Goal: Ask a question

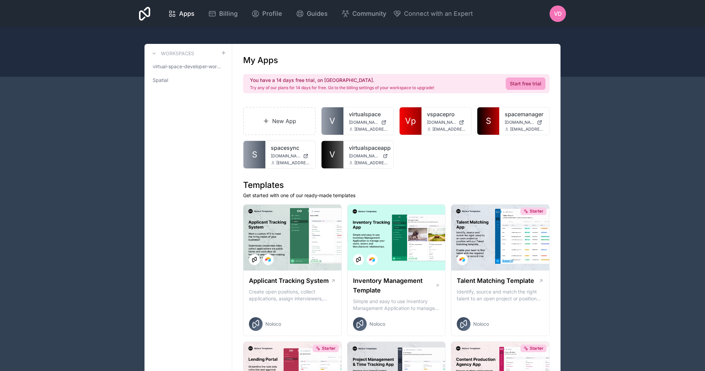
drag, startPoint x: 644, startPoint y: 177, endPoint x: 634, endPoint y: 153, distance: 26.4
click at [561, 6] on div "VD" at bounding box center [558, 13] width 16 height 16
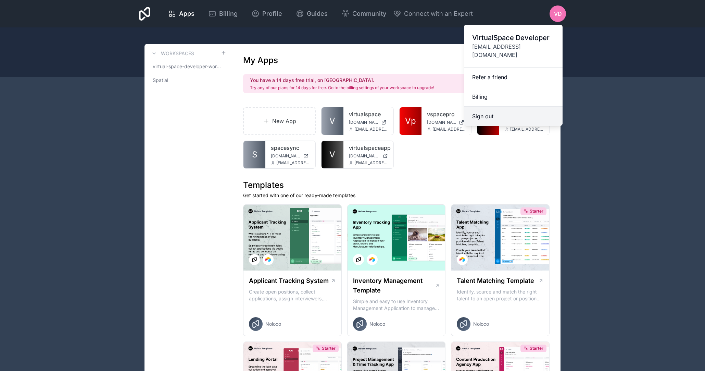
click at [506, 107] on button "Sign out" at bounding box center [513, 116] width 99 height 19
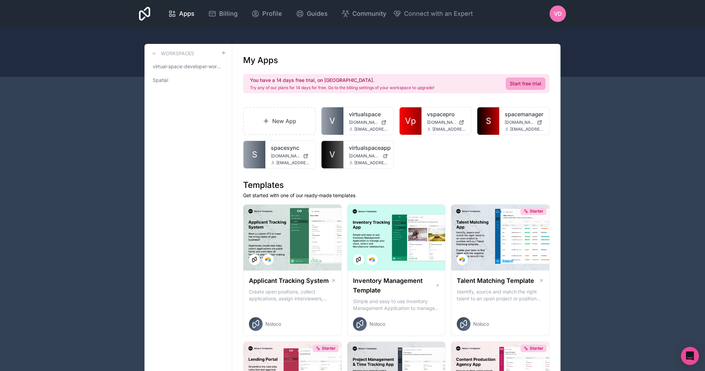
click at [695, 355] on div "Open Intercom Messenger" at bounding box center [690, 356] width 18 height 18
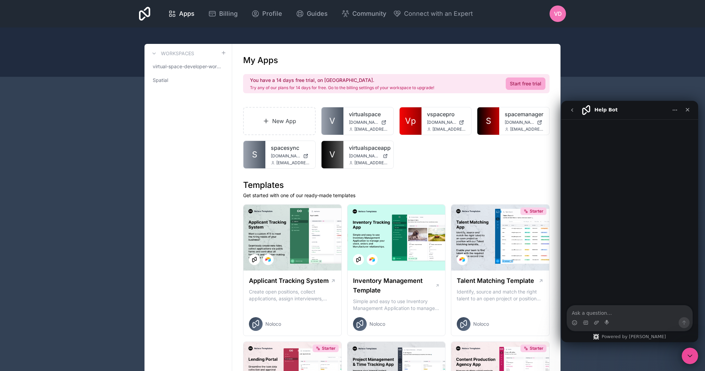
click at [603, 314] on textarea "Ask a question…" at bounding box center [629, 311] width 125 height 12
type textarea "is there a way to copy the design of one details page to the other when they ar…"
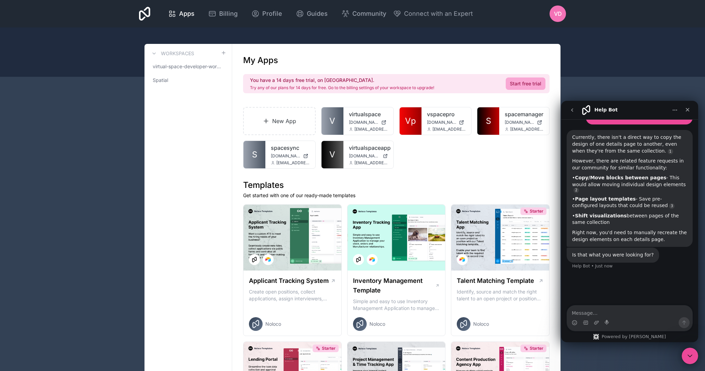
scroll to position [57, 0]
click at [630, 310] on textarea "Message…" at bounding box center [629, 311] width 125 height 12
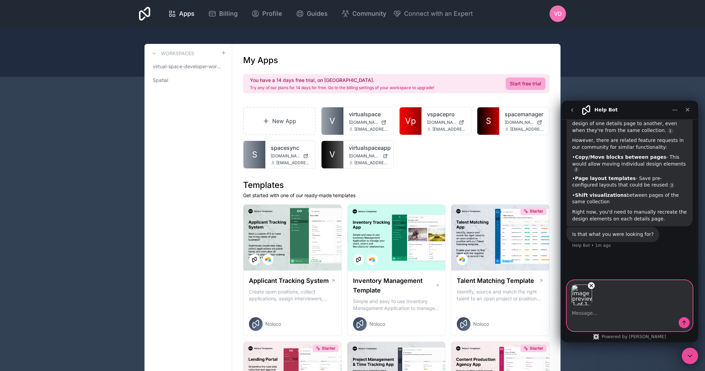
scroll to position [82, 0]
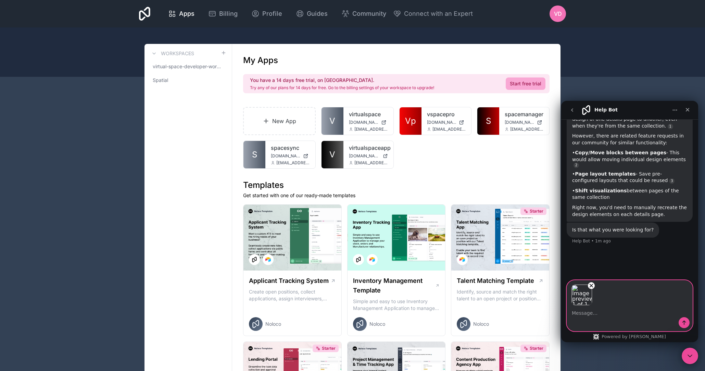
click at [592, 313] on textarea "Message…" at bounding box center [629, 311] width 125 height 12
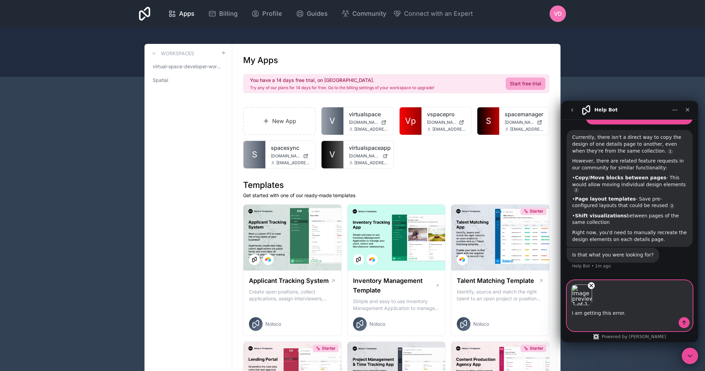
type textarea "I am getting this error."
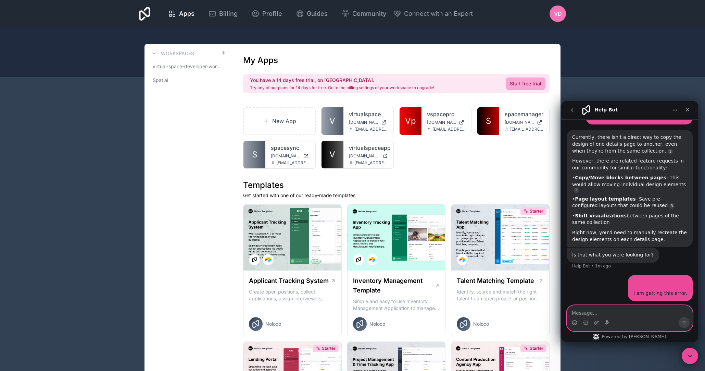
scroll to position [78, 0]
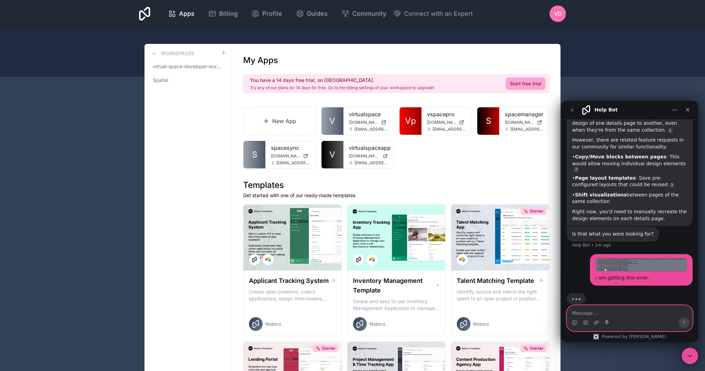
click at [621, 258] on img "VirtualSpace says…" at bounding box center [642, 264] width 92 height 13
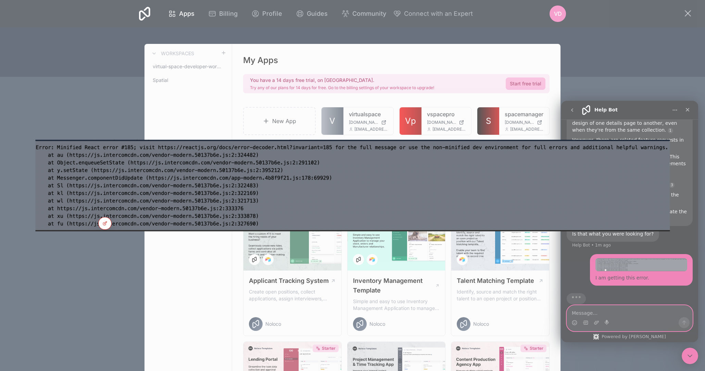
scroll to position [0, 0]
click at [420, 83] on div "Intercom messenger" at bounding box center [352, 185] width 705 height 371
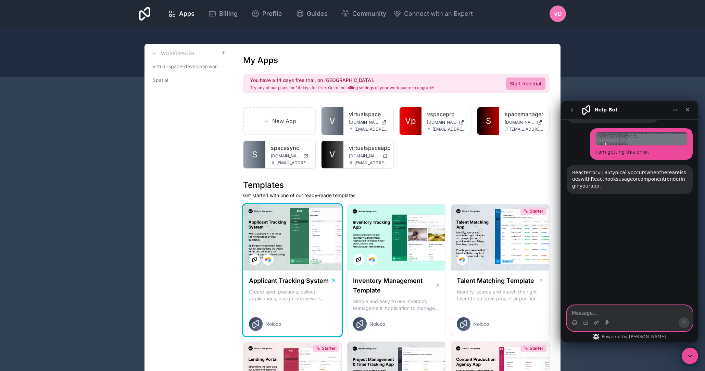
scroll to position [197, 0]
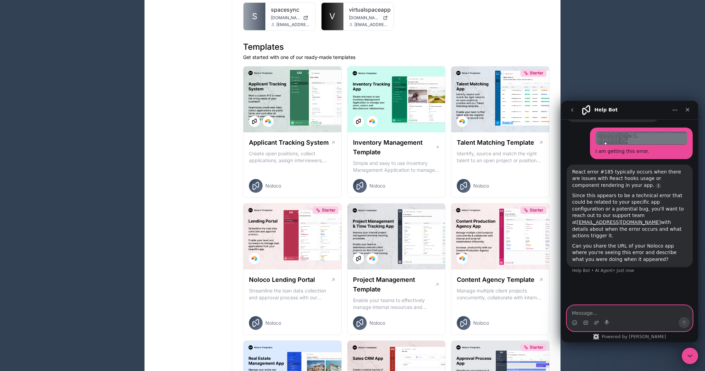
scroll to position [0, 0]
